Goal: Task Accomplishment & Management: Use online tool/utility

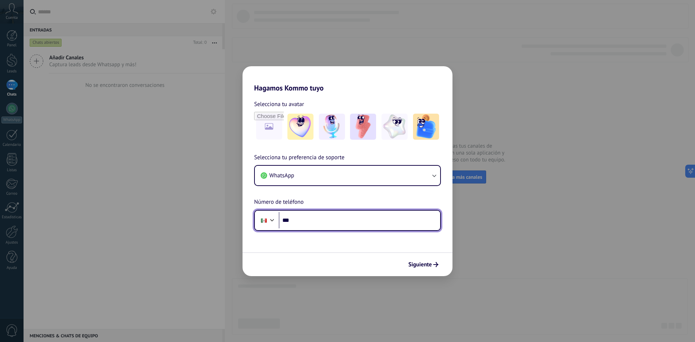
click at [314, 223] on input "***" at bounding box center [359, 220] width 161 height 17
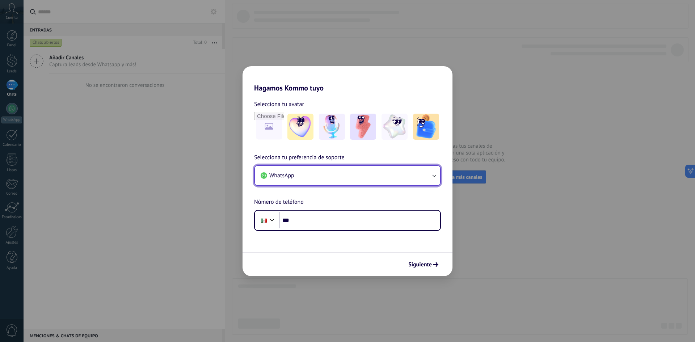
click at [415, 174] on button "WhatsApp" at bounding box center [347, 176] width 185 height 20
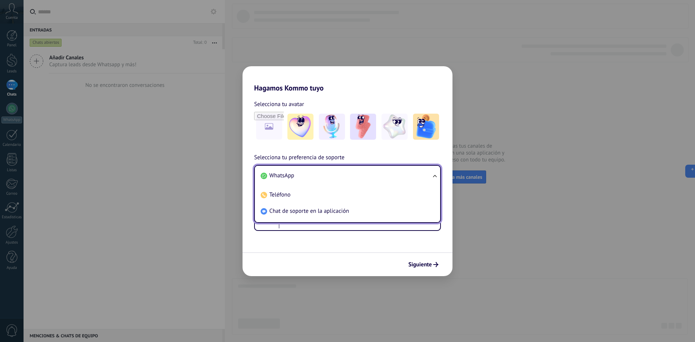
click at [415, 174] on li "WhatsApp" at bounding box center [346, 176] width 177 height 16
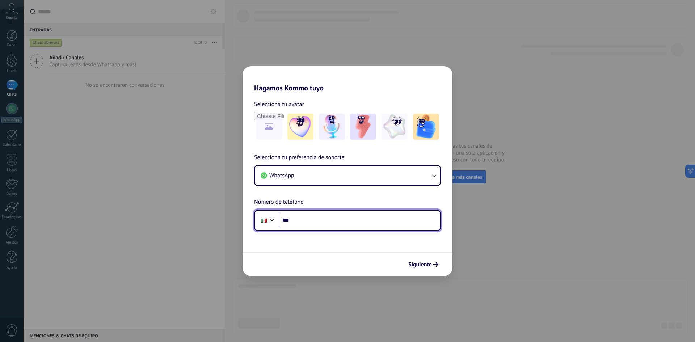
click at [332, 221] on input "***" at bounding box center [359, 220] width 161 height 17
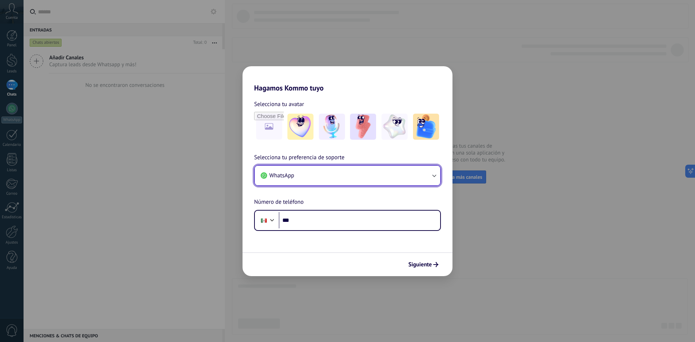
click at [364, 183] on button "WhatsApp" at bounding box center [347, 176] width 185 height 20
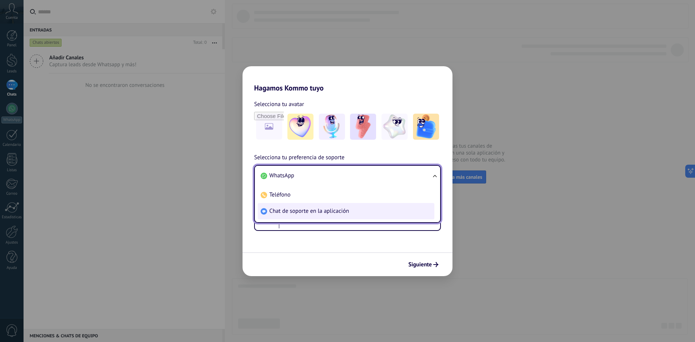
click at [306, 216] on li "Chat de soporte en la aplicación" at bounding box center [346, 211] width 177 height 16
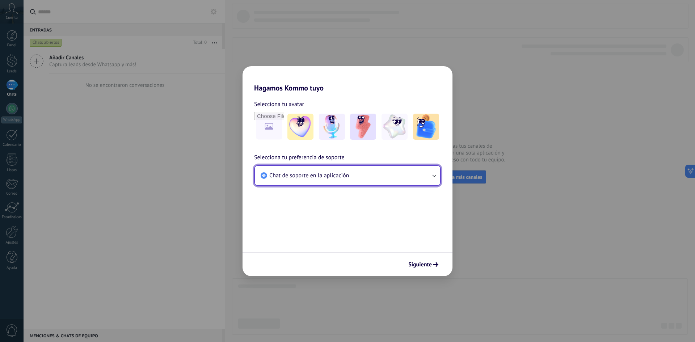
click at [374, 181] on button "Chat de soporte en la aplicación" at bounding box center [347, 176] width 185 height 20
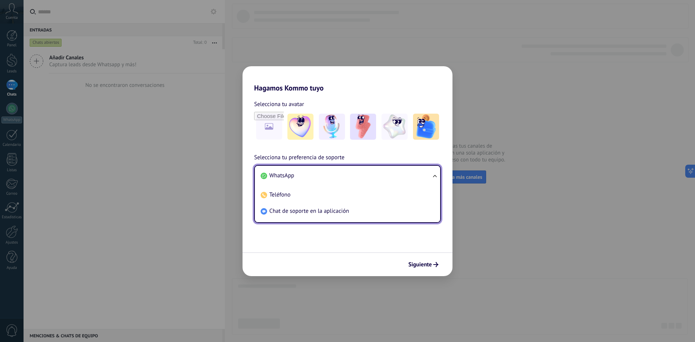
click at [309, 179] on li "WhatsApp" at bounding box center [346, 176] width 177 height 16
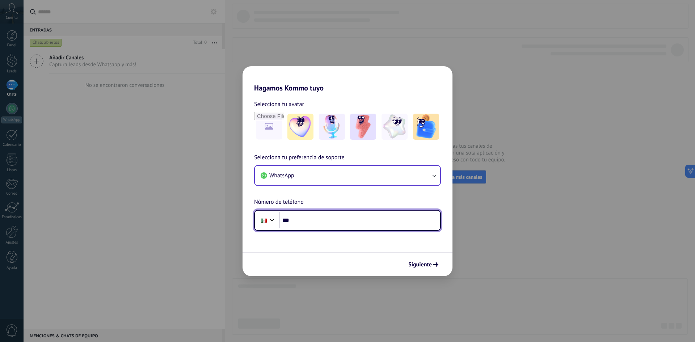
click at [309, 221] on input "***" at bounding box center [359, 220] width 161 height 17
type input "**********"
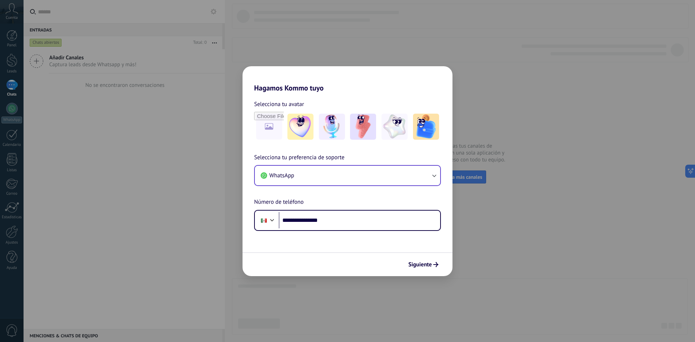
click at [423, 273] on div "Siguiente" at bounding box center [347, 264] width 210 height 24
click at [423, 267] on span "Siguiente" at bounding box center [420, 264] width 24 height 5
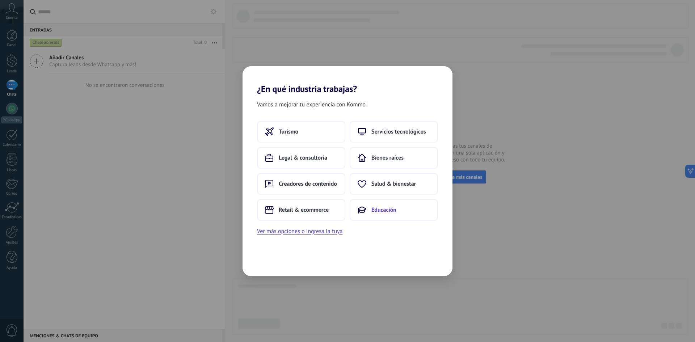
click at [378, 212] on span "Educación" at bounding box center [383, 209] width 25 height 7
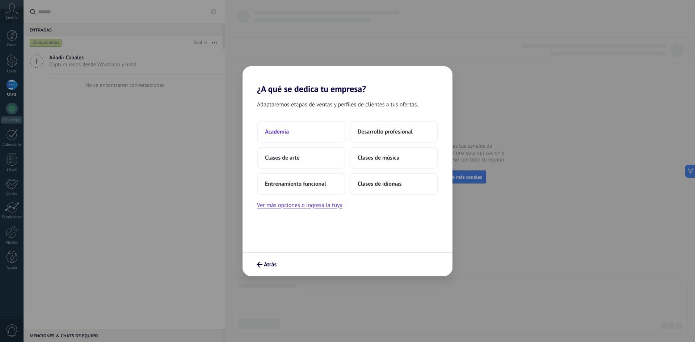
click at [318, 136] on button "Academia" at bounding box center [301, 132] width 88 height 22
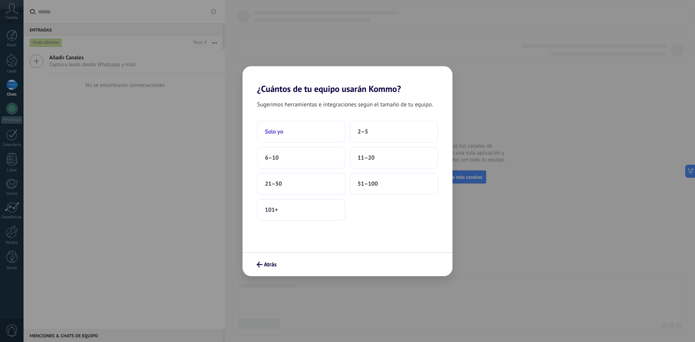
click at [325, 137] on button "Solo yo" at bounding box center [301, 132] width 88 height 22
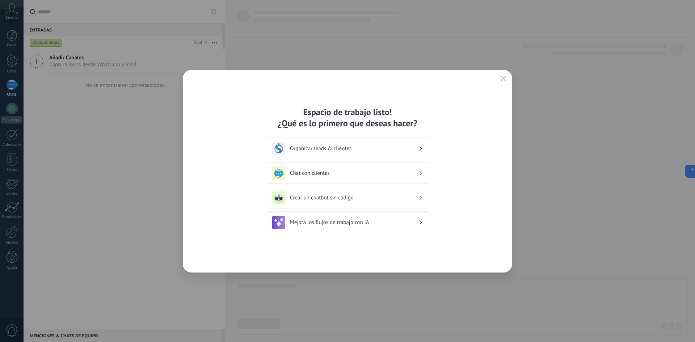
click at [326, 218] on div "Mejora los flujos de trabajo con IA" at bounding box center [347, 222] width 151 height 13
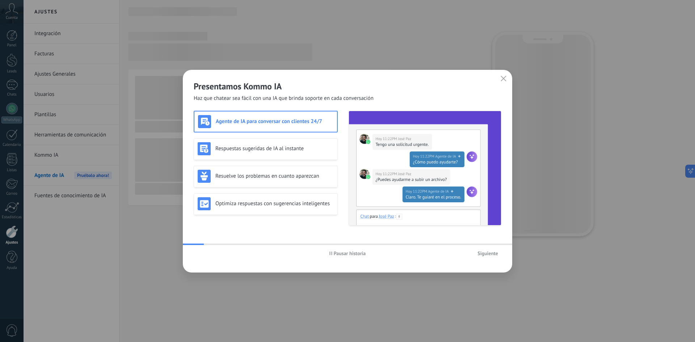
click at [493, 256] on span "Siguiente" at bounding box center [487, 253] width 21 height 5
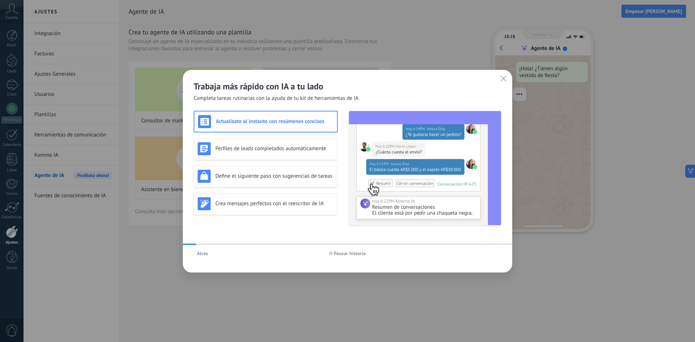
click at [492, 256] on div "Atrás Pausar historia" at bounding box center [347, 253] width 329 height 17
click at [503, 79] on icon "button" at bounding box center [503, 79] width 6 height 6
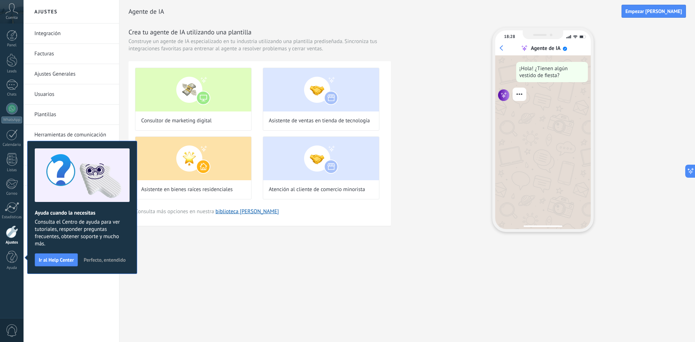
click at [94, 259] on span "Perfecto, entendido" at bounding box center [105, 259] width 42 height 5
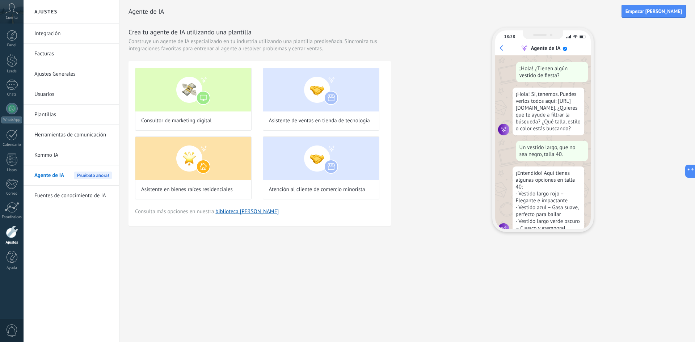
scroll to position [22, 0]
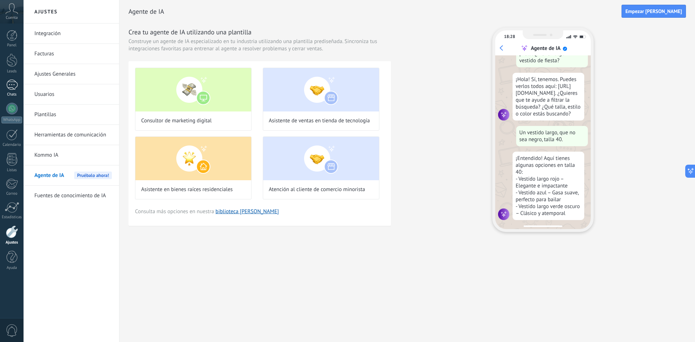
click at [12, 87] on div at bounding box center [12, 85] width 12 height 10
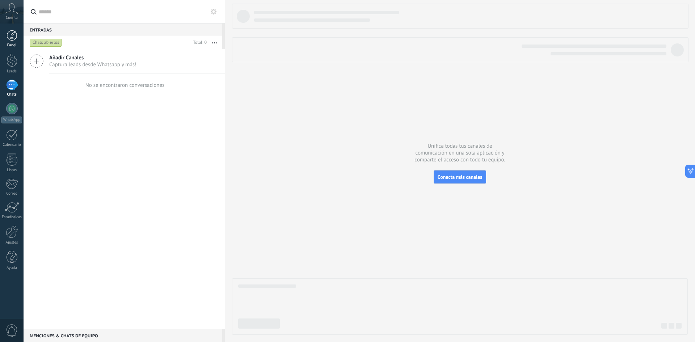
click at [10, 35] on div at bounding box center [12, 35] width 11 height 11
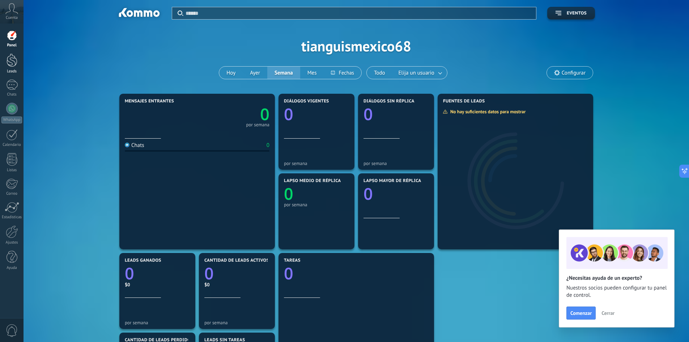
click at [18, 64] on link "Leads" at bounding box center [12, 64] width 24 height 20
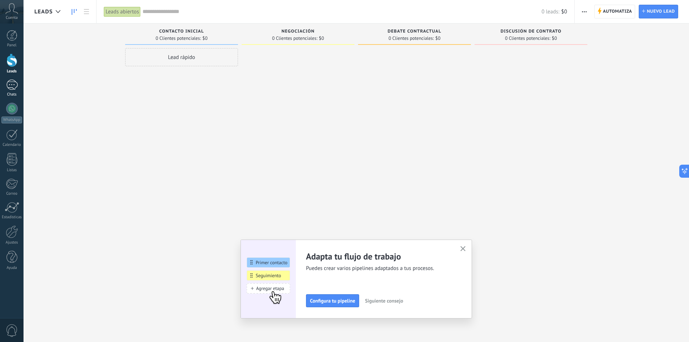
click at [18, 82] on link "Chats" at bounding box center [12, 88] width 24 height 17
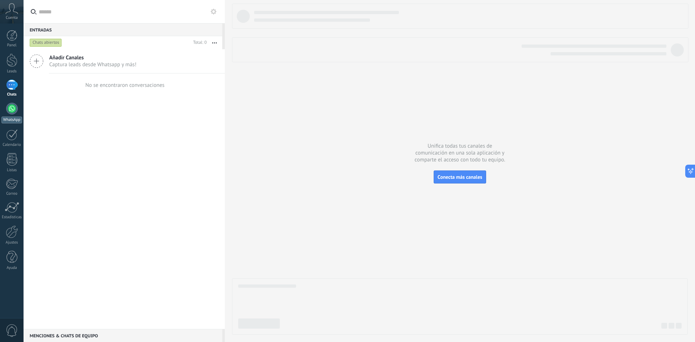
click at [14, 114] on link "WhatsApp" at bounding box center [12, 113] width 24 height 21
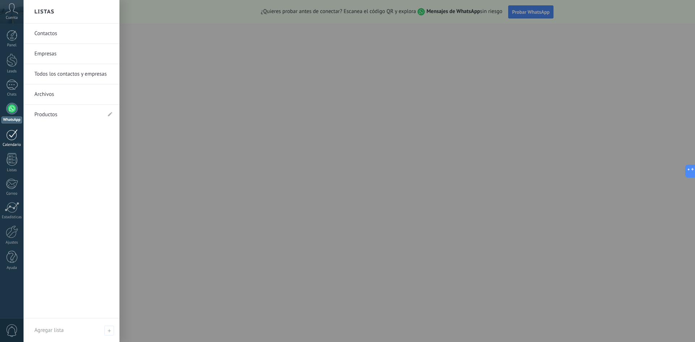
click at [12, 140] on link "Calendario" at bounding box center [12, 138] width 24 height 18
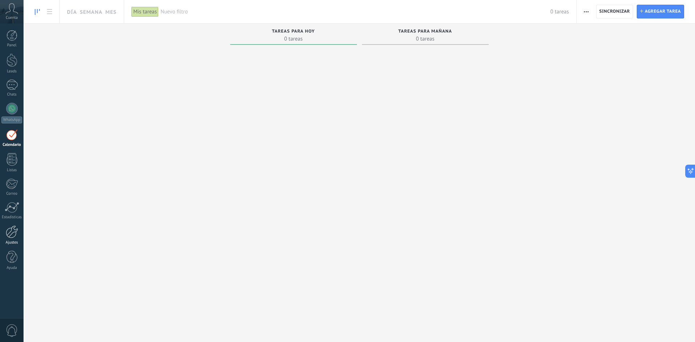
click at [9, 238] on div at bounding box center [12, 231] width 12 height 13
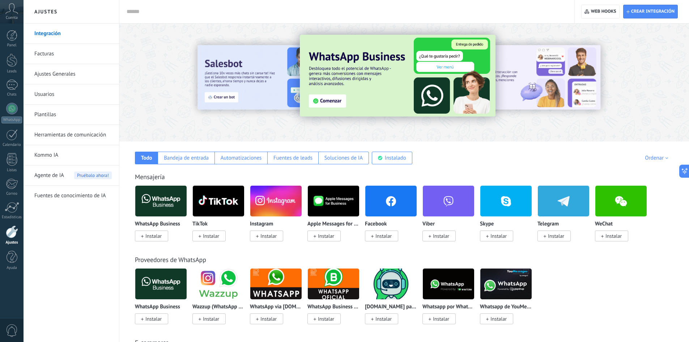
click at [441, 235] on span "Instalar" at bounding box center [441, 236] width 16 height 7
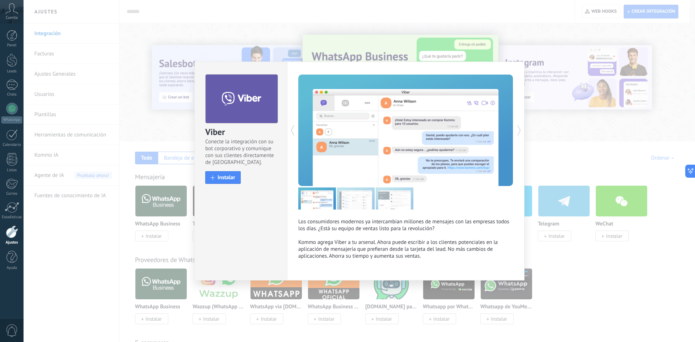
click at [576, 152] on div "Viber Conecte la integración con su bot corporativo y comunique con sus cliente…" at bounding box center [359, 171] width 671 height 342
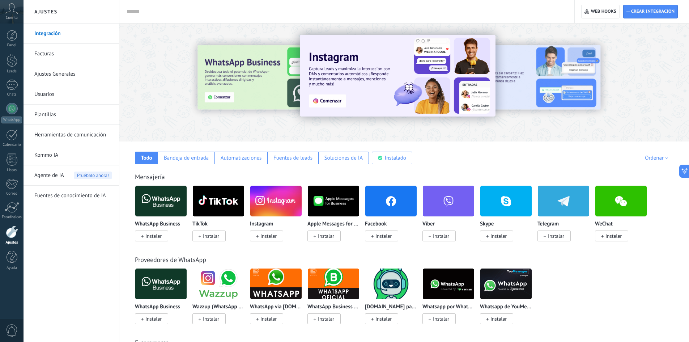
click at [374, 232] on span "Instalar" at bounding box center [381, 235] width 33 height 11
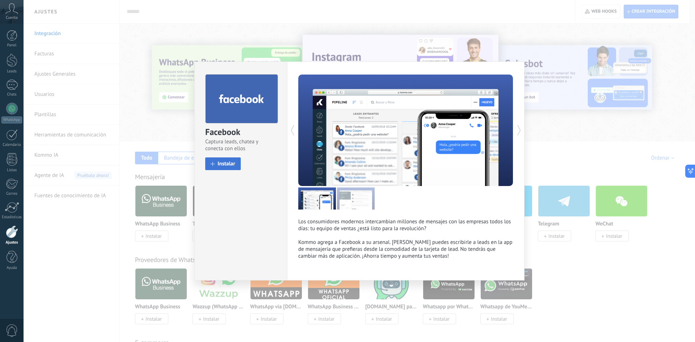
click at [230, 163] on span "Instalar" at bounding box center [226, 163] width 18 height 5
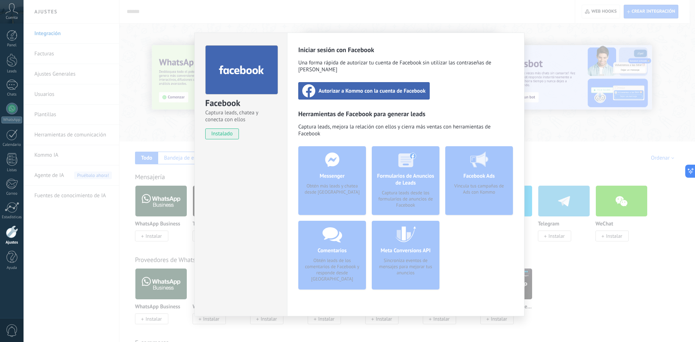
click at [365, 88] on div "Autorizar a Kommo con la cuenta de Facebook" at bounding box center [363, 90] width 131 height 17
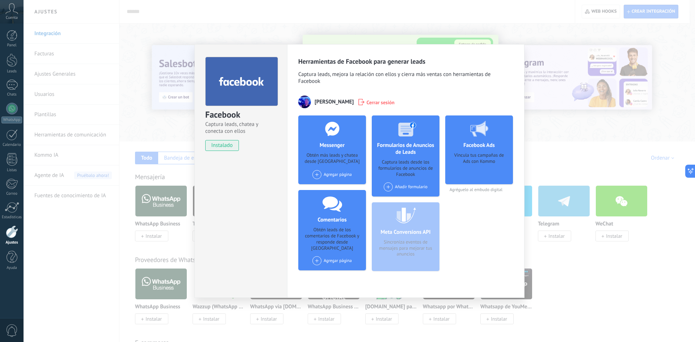
click at [332, 171] on div "Agregar página" at bounding box center [331, 174] width 39 height 9
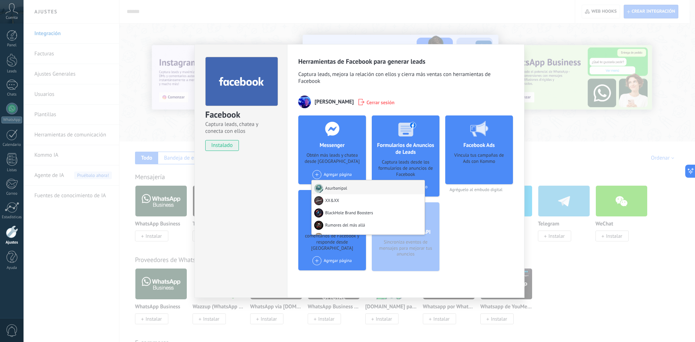
click at [338, 191] on div "Asurbanipal" at bounding box center [368, 187] width 113 height 14
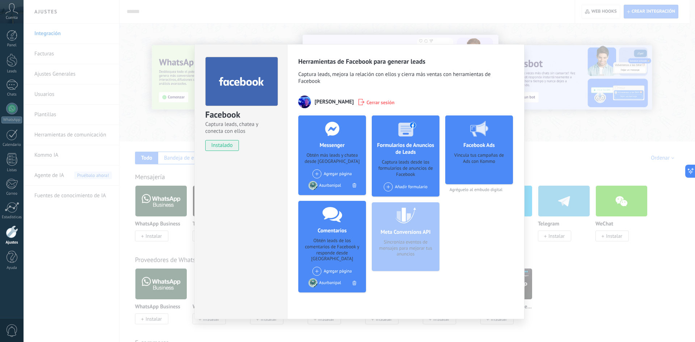
click at [533, 168] on div "Facebook Captura leads, chatea y conecta con ellos instalado Desinstalar Herram…" at bounding box center [359, 171] width 671 height 342
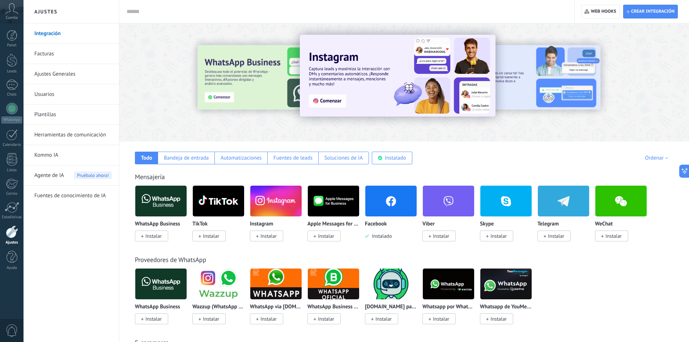
click at [395, 208] on img at bounding box center [390, 200] width 51 height 35
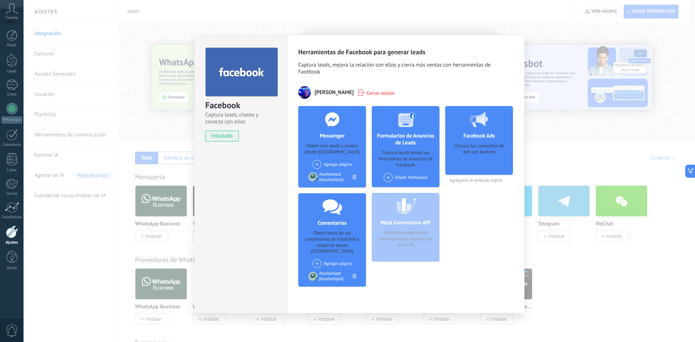
click at [552, 150] on div "Facebook Captura leads, chatea y conecta con ellos instalado Desinstalar Herram…" at bounding box center [359, 171] width 671 height 342
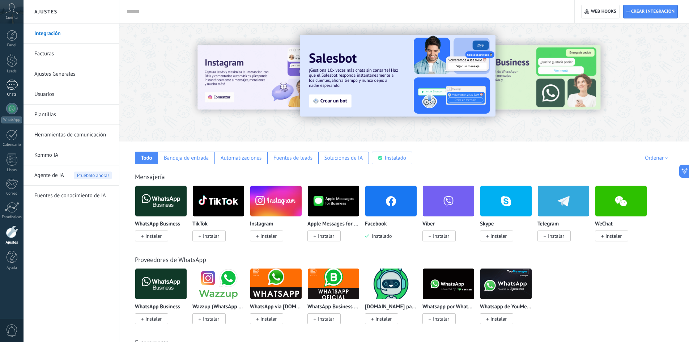
click at [13, 89] on div "1" at bounding box center [12, 85] width 12 height 10
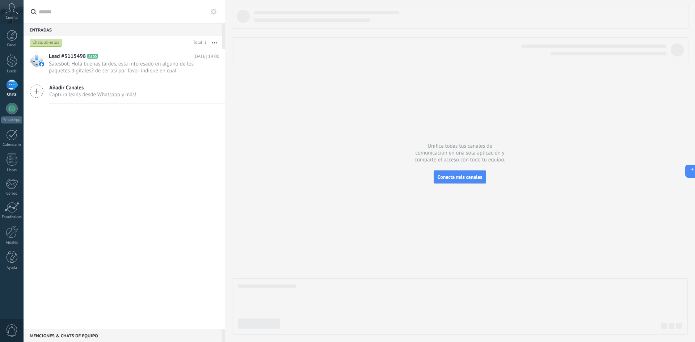
click at [12, 95] on div "Chats" at bounding box center [11, 94] width 21 height 5
click at [119, 74] on span "Salesbot: Hola buenas tardes, esta interesado en alguno de los paquetes digital…" at bounding box center [127, 67] width 157 height 14
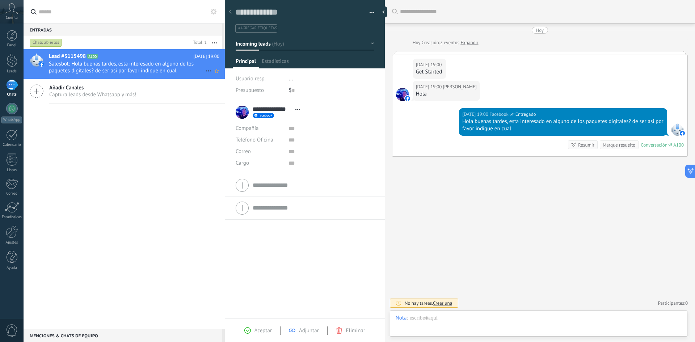
scroll to position [11, 0]
click at [53, 90] on span "Añadir Canales" at bounding box center [92, 87] width 87 height 7
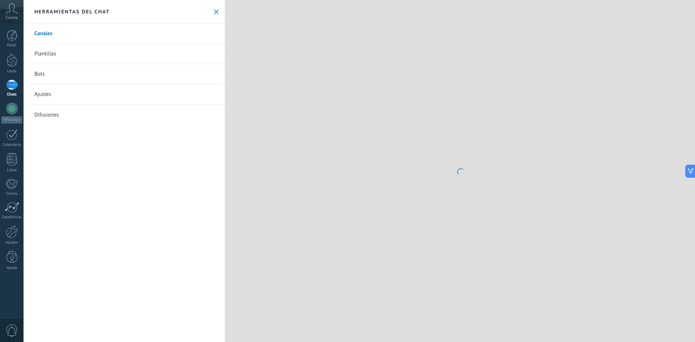
click at [12, 85] on div "1" at bounding box center [12, 85] width 12 height 10
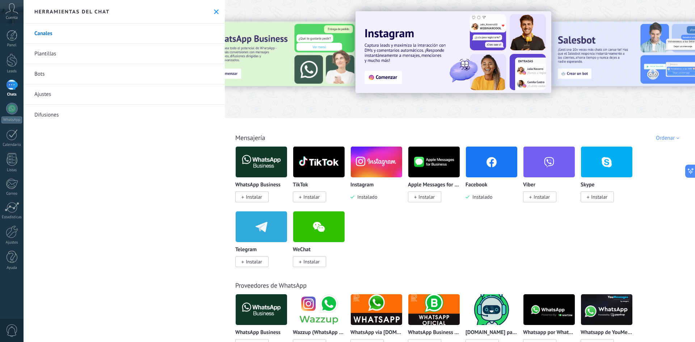
click at [12, 83] on div "1" at bounding box center [12, 85] width 12 height 10
click at [18, 87] on link "1 Chats" at bounding box center [12, 88] width 24 height 17
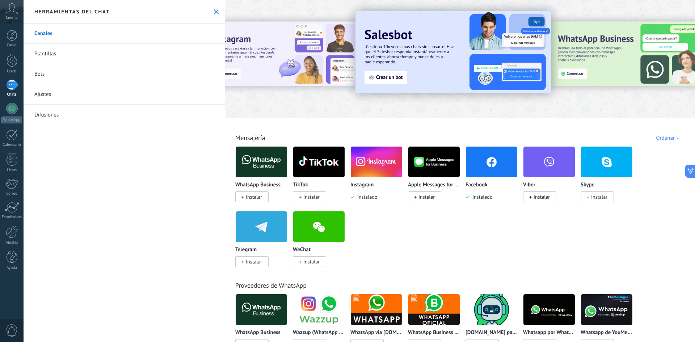
click at [18, 86] on link "1 Chats" at bounding box center [12, 88] width 24 height 17
click at [15, 70] on div "Leads" at bounding box center [11, 71] width 21 height 5
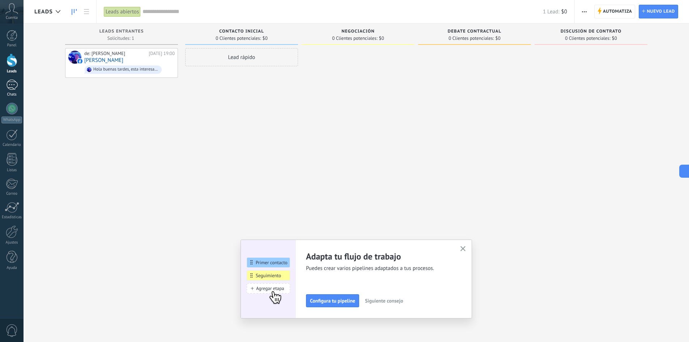
click at [7, 84] on div "1" at bounding box center [12, 85] width 12 height 10
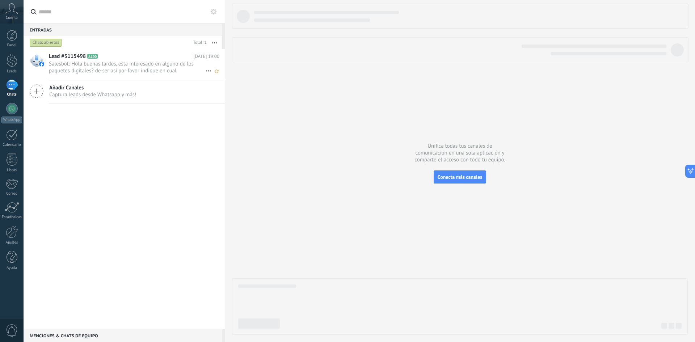
click at [92, 73] on span "Salesbot: Hola buenas tardes, esta interesado en alguno de los paquetes digital…" at bounding box center [127, 67] width 157 height 14
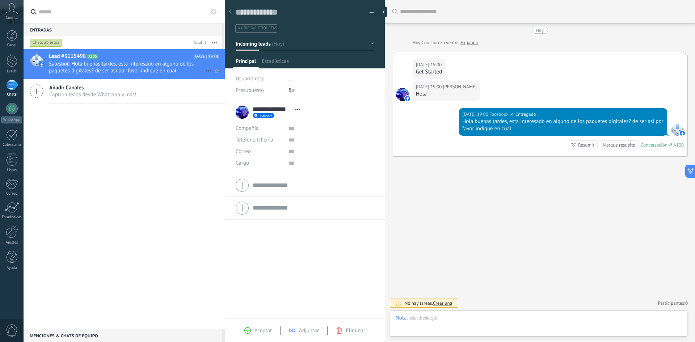
scroll to position [11, 0]
drag, startPoint x: 8, startPoint y: 88, endPoint x: 12, endPoint y: 298, distance: 210.3
click at [12, 298] on div "Panel Leads 1 Chats WhatsApp Clientes" at bounding box center [23, 171] width 47 height 295
click at [216, 41] on button "button" at bounding box center [215, 42] width 16 height 13
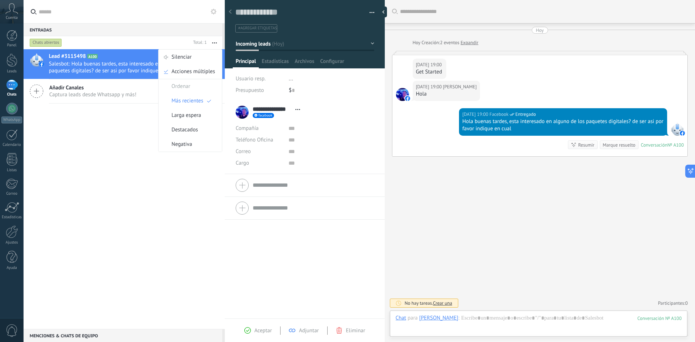
click at [212, 14] on icon at bounding box center [214, 12] width 6 height 6
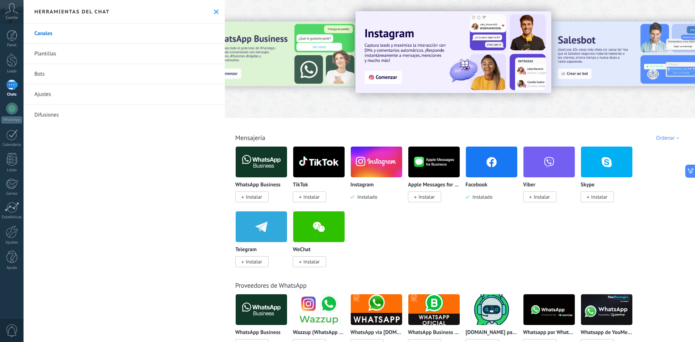
click at [52, 53] on link "Plantillas" at bounding box center [124, 54] width 201 height 20
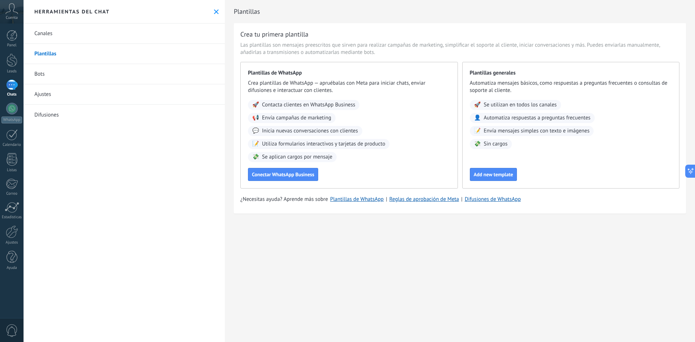
click at [45, 72] on link "Bots" at bounding box center [124, 74] width 201 height 20
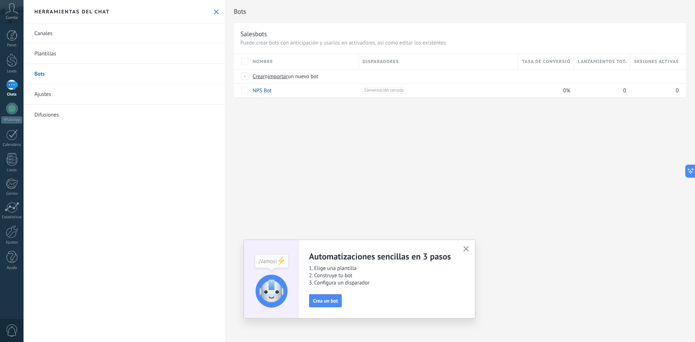
click at [214, 10] on use at bounding box center [216, 11] width 5 height 5
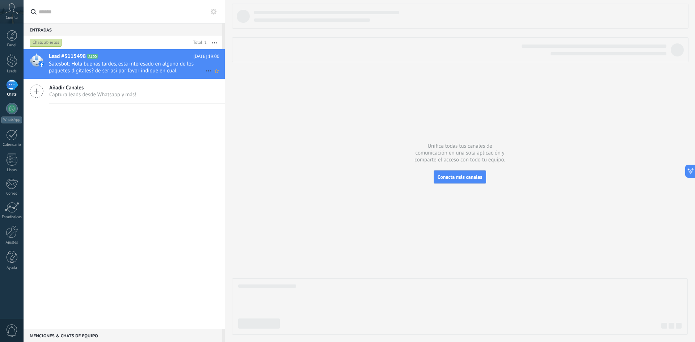
click at [73, 70] on span "Salesbot: Hola buenas tardes, esta interesado en alguno de los paquetes digital…" at bounding box center [127, 67] width 157 height 14
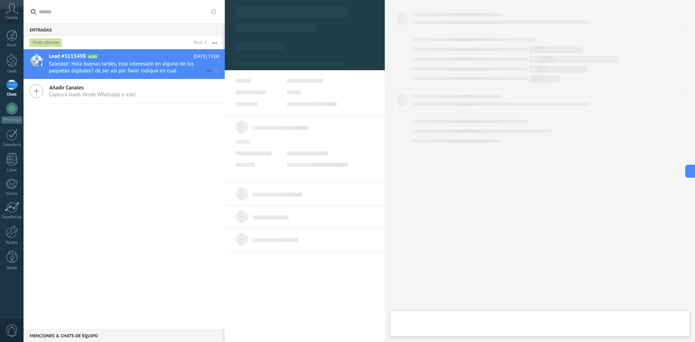
type textarea "**********"
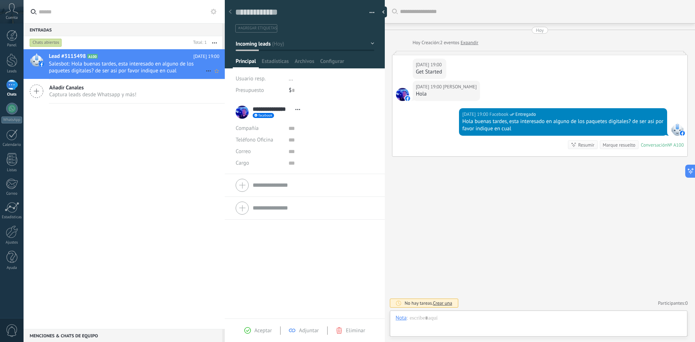
scroll to position [11, 0]
click at [441, 302] on span "Crear una" at bounding box center [442, 303] width 19 height 6
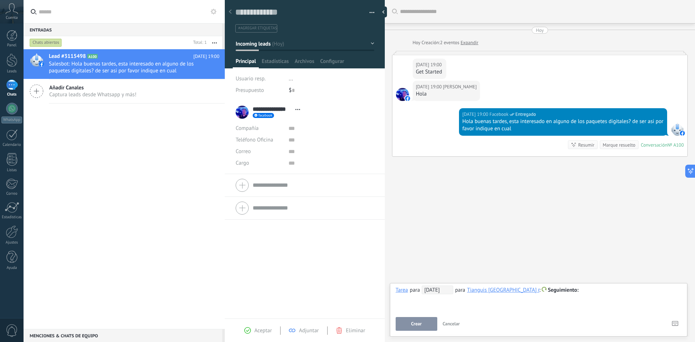
click at [431, 246] on div "Buscar Carga más [DATE] [DATE] Creación: 2 eventos Expandir [DATE] 19:00 [PERSO…" at bounding box center [540, 171] width 310 height 342
click at [453, 325] on span "Cancelar" at bounding box center [450, 324] width 17 height 6
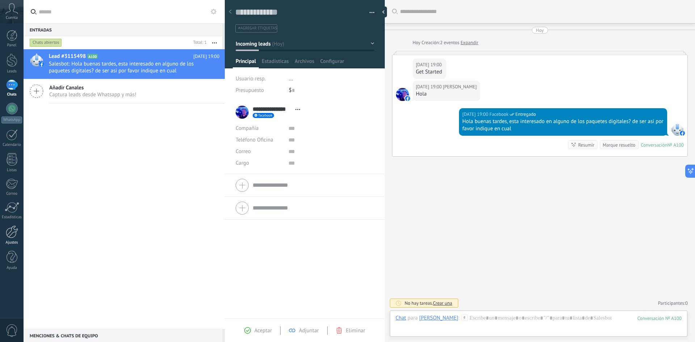
click at [10, 230] on div at bounding box center [12, 231] width 12 height 13
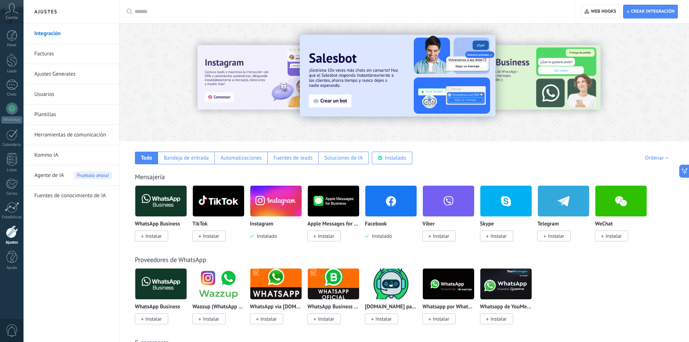
click at [52, 116] on link "Plantillas" at bounding box center [72, 115] width 77 height 20
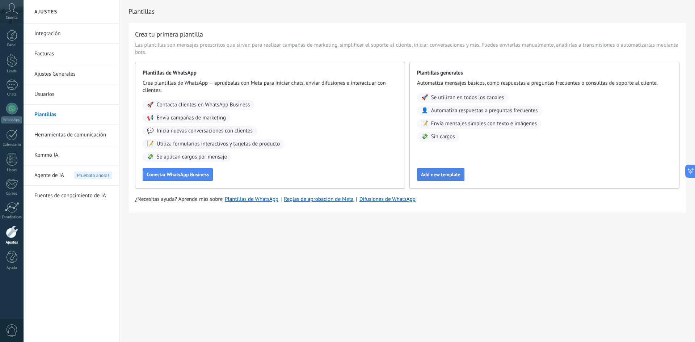
click at [449, 175] on span "Add new template" at bounding box center [440, 174] width 39 height 5
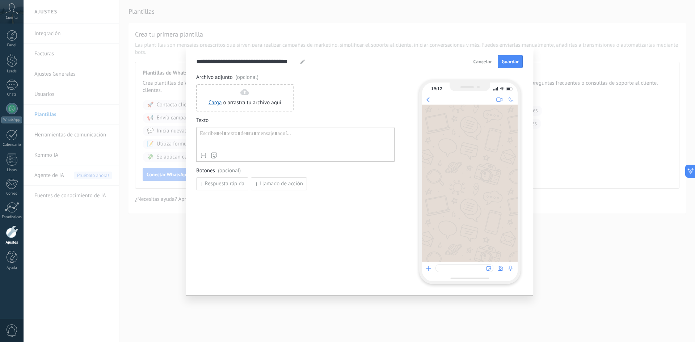
click at [226, 136] on div at bounding box center [295, 139] width 191 height 18
click at [227, 246] on div "Archivo adjunto (opcional) Carga o arrastra tu archivo aquí Arrastra aquí Texto…" at bounding box center [295, 179] width 198 height 210
click at [479, 63] on span "Cancelar" at bounding box center [482, 61] width 18 height 5
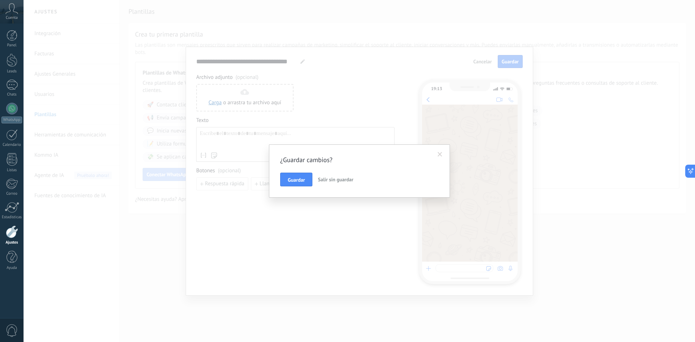
click at [327, 179] on span "Salir sin guardar" at bounding box center [335, 179] width 35 height 7
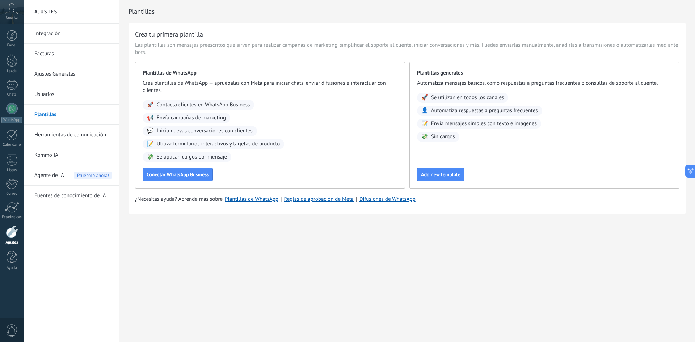
click at [10, 231] on div at bounding box center [12, 231] width 12 height 13
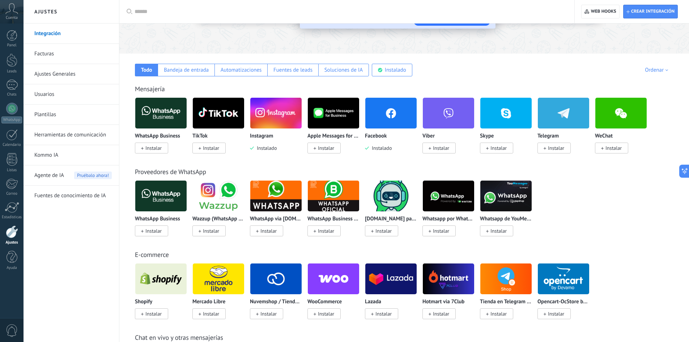
scroll to position [109, 0]
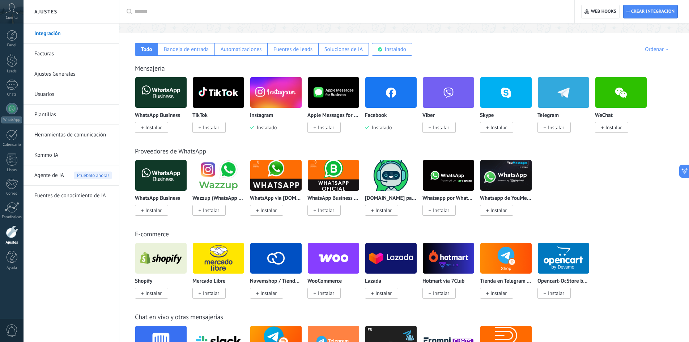
click at [44, 113] on link "Plantillas" at bounding box center [72, 115] width 77 height 20
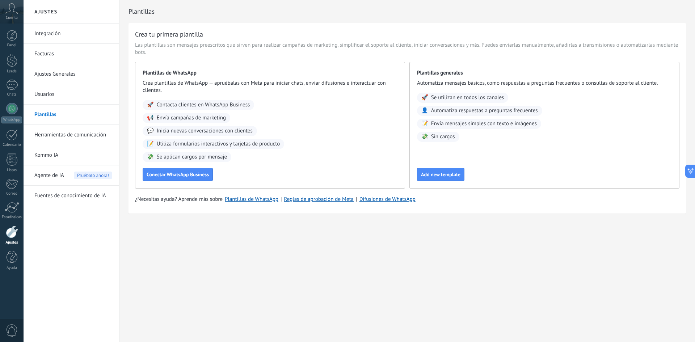
click at [62, 133] on link "Herramientas de comunicación" at bounding box center [72, 135] width 77 height 20
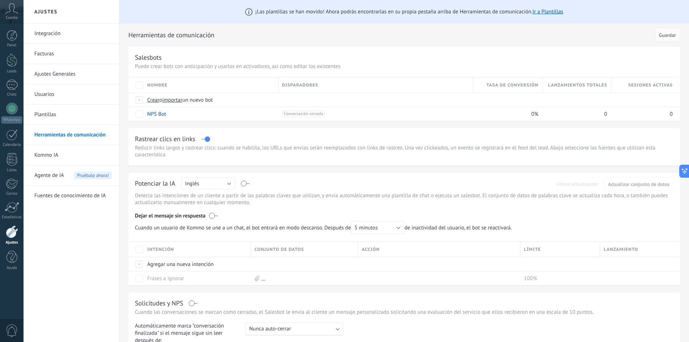
click at [56, 98] on link "Usuarios" at bounding box center [72, 94] width 77 height 20
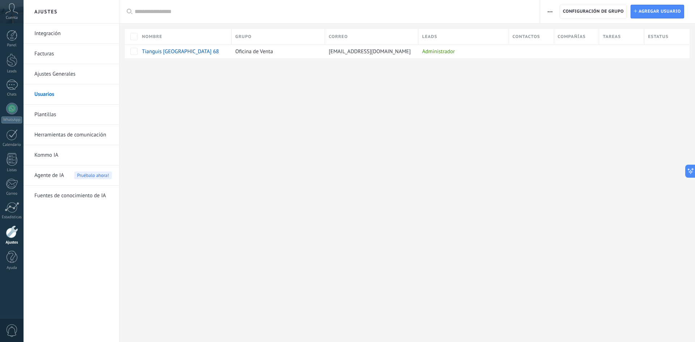
click at [59, 75] on link "Ajustes Generales" at bounding box center [72, 74] width 77 height 20
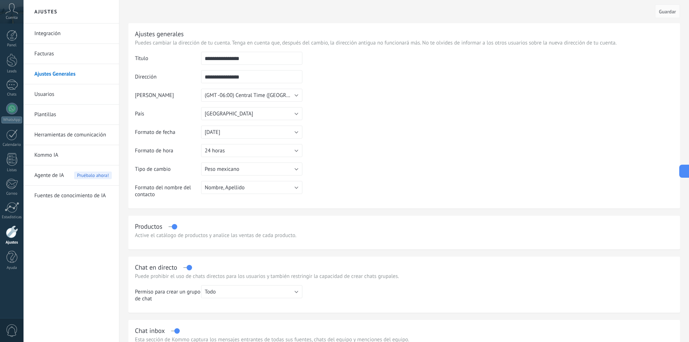
click at [51, 56] on link "Facturas" at bounding box center [72, 54] width 77 height 20
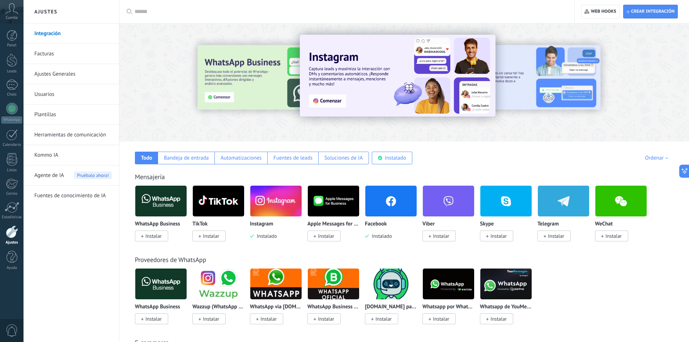
click at [50, 177] on span "Agente de IA" at bounding box center [49, 175] width 30 height 20
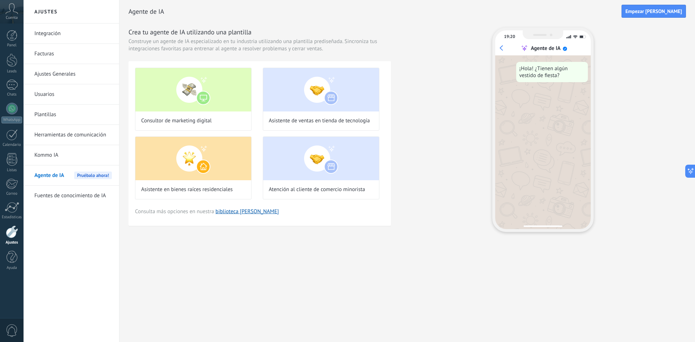
click at [52, 196] on link "Fuentes de conocimiento de IA" at bounding box center [72, 196] width 77 height 20
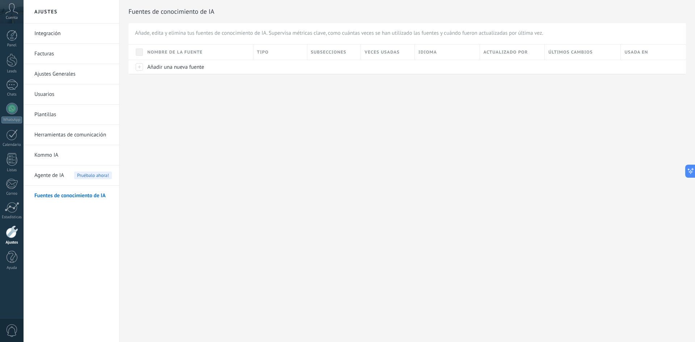
click at [51, 37] on link "Integración" at bounding box center [72, 34] width 77 height 20
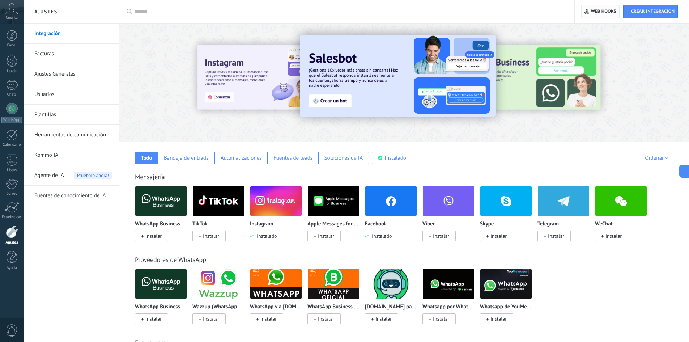
click at [607, 10] on span "Web hooks 0" at bounding box center [603, 12] width 25 height 6
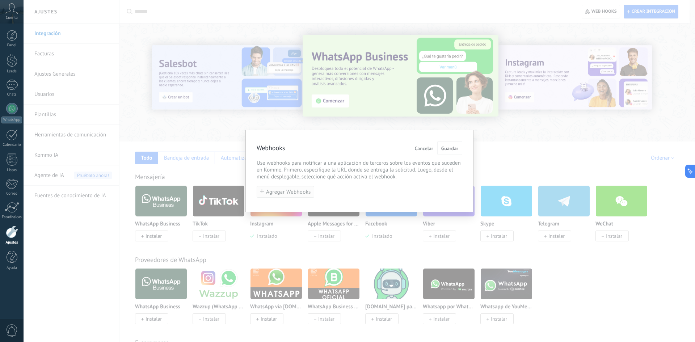
click at [294, 192] on span "Agregar Webhooks" at bounding box center [288, 191] width 45 height 5
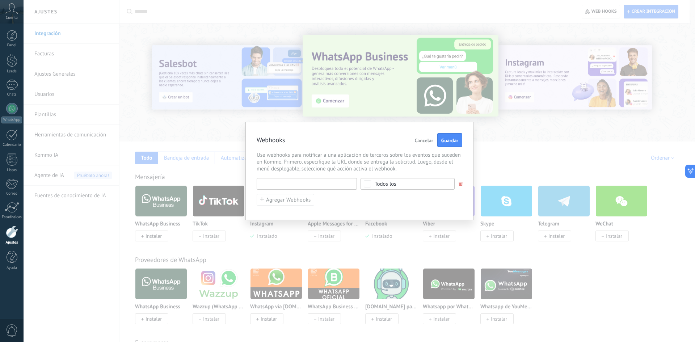
click at [323, 185] on input "text" at bounding box center [307, 184] width 100 height 12
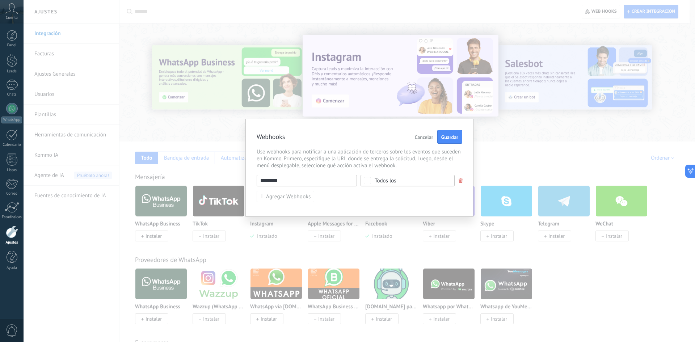
paste input "**********"
drag, startPoint x: 327, startPoint y: 183, endPoint x: 187, endPoint y: 190, distance: 140.6
click at [187, 190] on div "**********" at bounding box center [359, 171] width 671 height 342
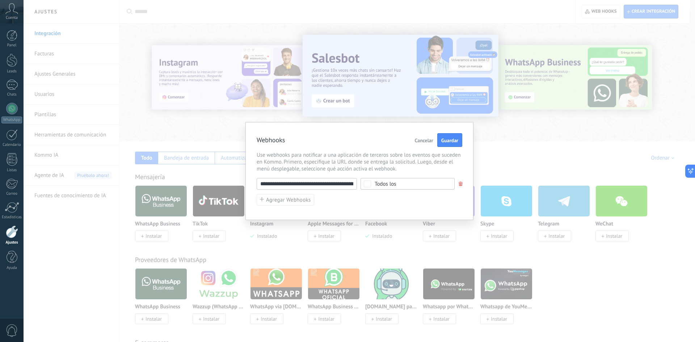
click at [295, 183] on input "**********" at bounding box center [307, 184] width 100 height 12
drag, startPoint x: 276, startPoint y: 183, endPoint x: 245, endPoint y: 183, distance: 31.1
click at [245, 183] on div "**********" at bounding box center [359, 171] width 228 height 98
drag, startPoint x: 295, startPoint y: 185, endPoint x: 462, endPoint y: 188, distance: 167.5
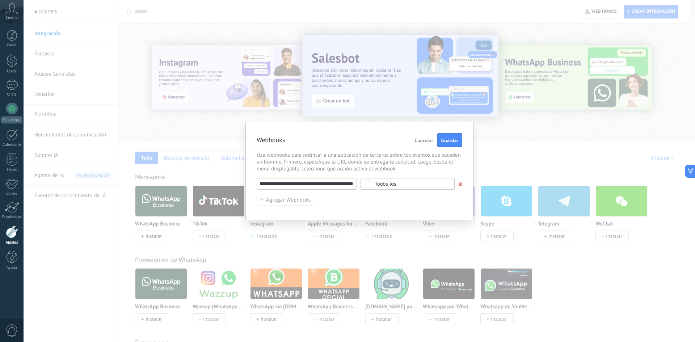
click at [462, 188] on div "**********" at bounding box center [359, 171] width 228 height 98
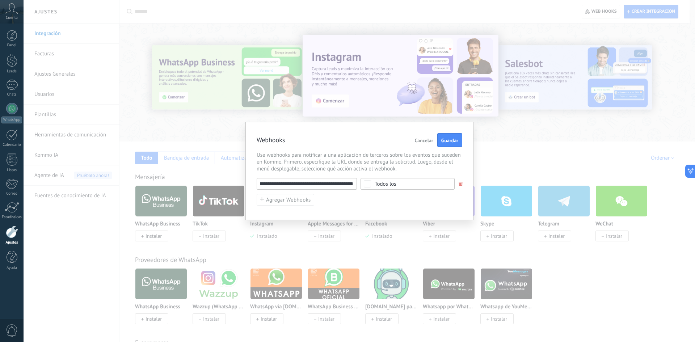
type input "**********"
click at [427, 143] on span "Cancelar" at bounding box center [424, 140] width 18 height 5
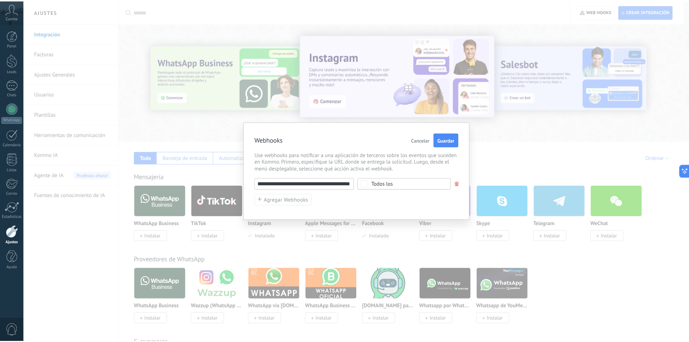
scroll to position [0, 0]
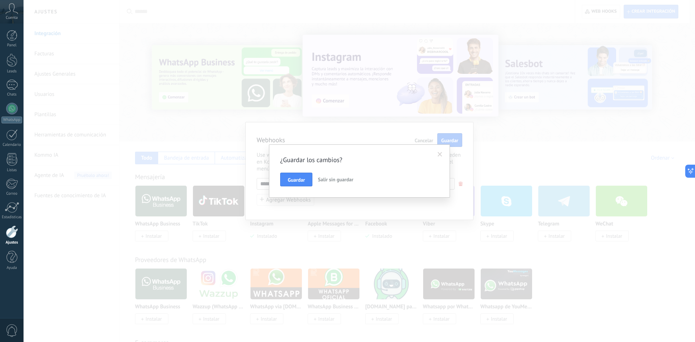
click at [327, 178] on span "Salir sin guardar" at bounding box center [335, 179] width 35 height 7
